Goal: Information Seeking & Learning: Learn about a topic

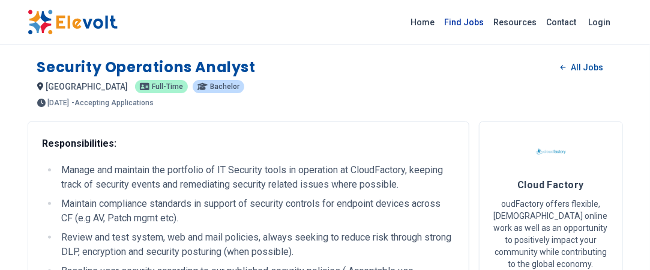
click at [479, 23] on link "Find Jobs" at bounding box center [464, 22] width 49 height 19
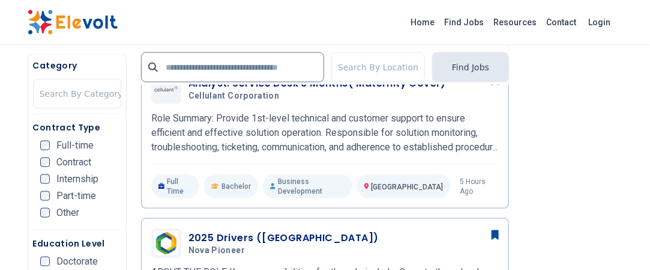
scroll to position [425, 0]
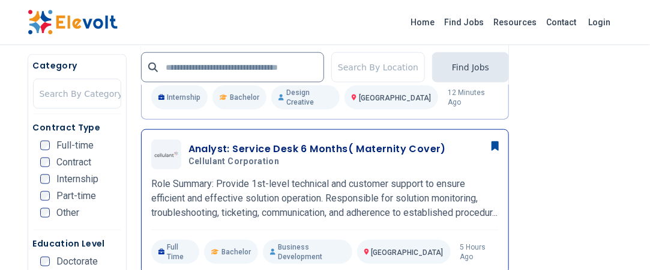
click at [237, 142] on h3 "Analyst: Service Desk 6 Months( Maternity Cover)" at bounding box center [318, 149] width 258 height 14
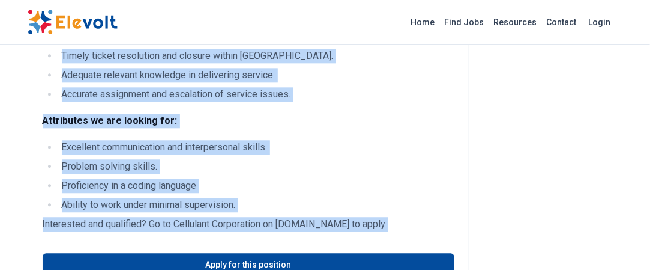
scroll to position [974, 0]
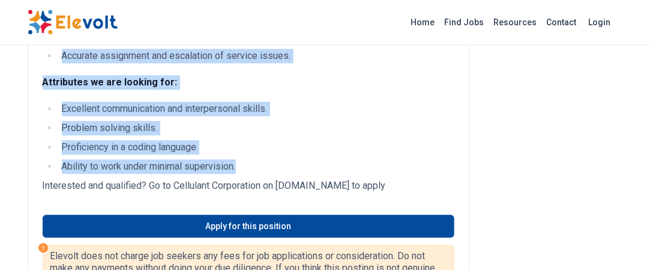
drag, startPoint x: 39, startPoint y: 138, endPoint x: 179, endPoint y: 160, distance: 141.7
copy div "Role Summary: Provide 1st-level technical and customer support to ensure effici…"
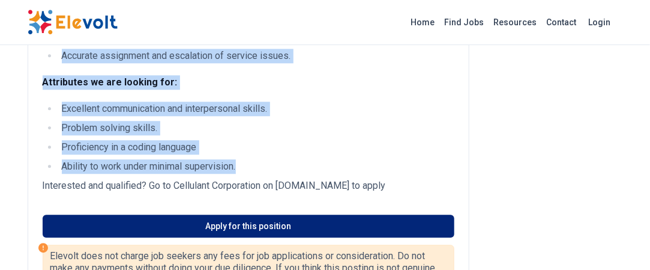
click at [282, 229] on link "Apply for this position" at bounding box center [249, 225] width 412 height 23
